Goal: Transaction & Acquisition: Register for event/course

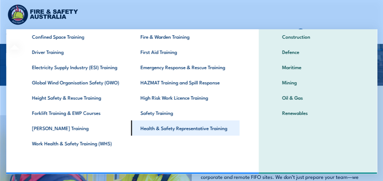
scroll to position [122, 0]
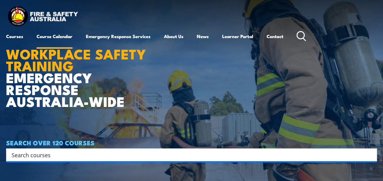
click at [69, 35] on link "Course Calendar" at bounding box center [55, 36] width 36 height 15
click at [76, 155] on input "Search input" at bounding box center [188, 154] width 352 height 9
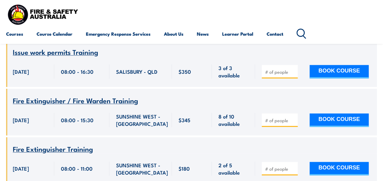
scroll to position [1553, 0]
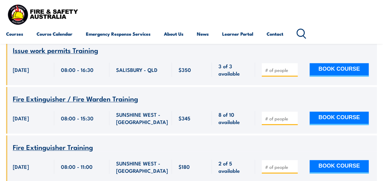
click at [44, 142] on span "Fire Extinguisher Training" at bounding box center [53, 147] width 80 height 10
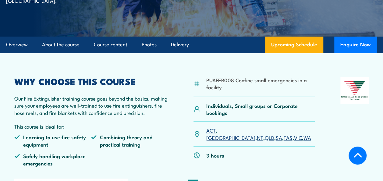
scroll to position [91, 0]
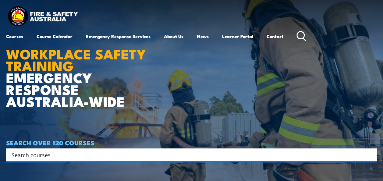
click at [60, 152] on input "Search input" at bounding box center [188, 154] width 352 height 9
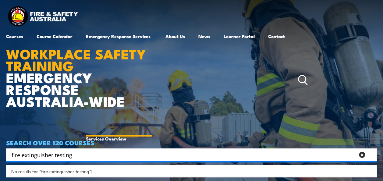
type input "fire extinguisher testing"
click at [107, 36] on link "Emergency Response Services" at bounding box center [119, 80] width 66 height 102
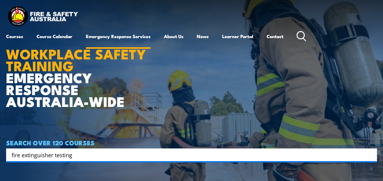
click at [107, 36] on link "Emergency Response Services" at bounding box center [118, 36] width 65 height 15
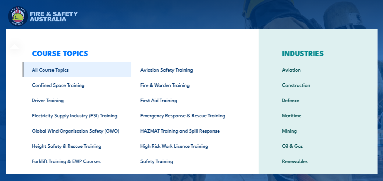
click at [50, 67] on link "All Course Topics" at bounding box center [76, 69] width 108 height 15
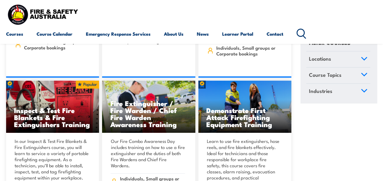
scroll to position [6517, 0]
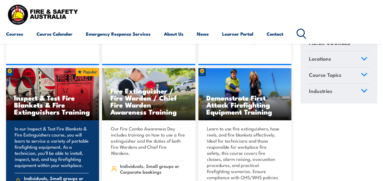
click at [46, 94] on h3 "Inspect & Test Fire Blankets & Fire Extinguishers Training" at bounding box center [52, 104] width 77 height 21
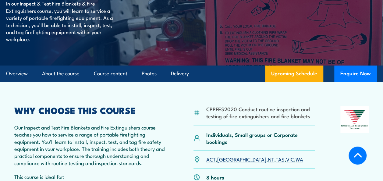
scroll to position [91, 0]
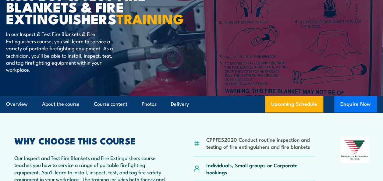
click at [357, 112] on button "Enquire Now" at bounding box center [355, 104] width 43 height 16
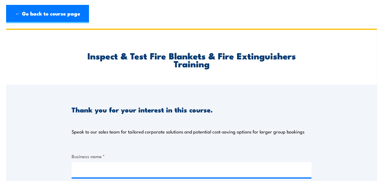
scroll to position [61, 0]
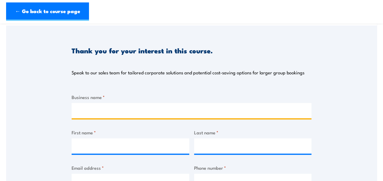
click at [91, 108] on input "Business name *" at bounding box center [192, 110] width 240 height 15
type input "[PERSON_NAME] Heritage [GEOGRAPHIC_DATA]"
type input "Barb"
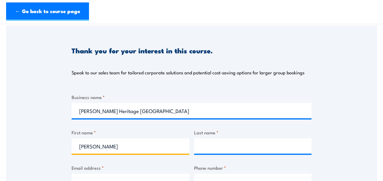
type input "Vaschina"
type input "barbara.vaschina@busheritage.org.au"
type input "0439593992"
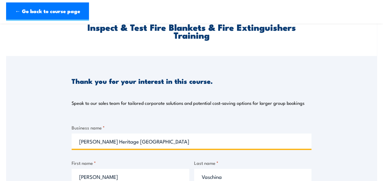
scroll to position [0, 0]
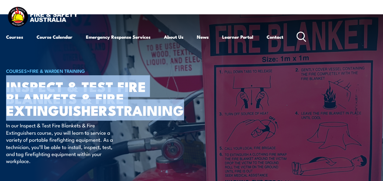
drag, startPoint x: 7, startPoint y: 85, endPoint x: 77, endPoint y: 125, distance: 80.8
click at [77, 116] on h1 "Inspect & Test Fire Blankets & Fire Extinguishers TRAINING" at bounding box center [81, 98] width 150 height 36
copy h1 "Inspect & Test Fire Blankets & Fire Extinguishers TRAINING"
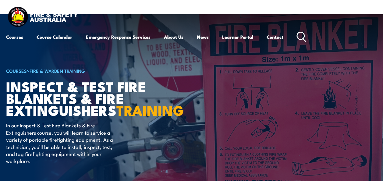
click at [206, 7] on div "Courses Course Calendar Emergency Response Services Services Overview Emergency…" at bounding box center [191, 24] width 371 height 39
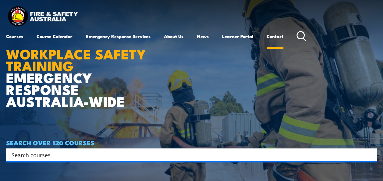
click at [280, 35] on link "Contact" at bounding box center [274, 36] width 17 height 15
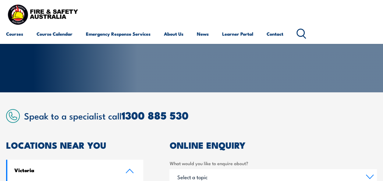
scroll to position [91, 0]
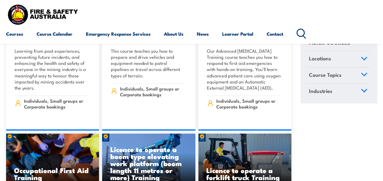
scroll to position [3837, 0]
